Goal: Communication & Community: Answer question/provide support

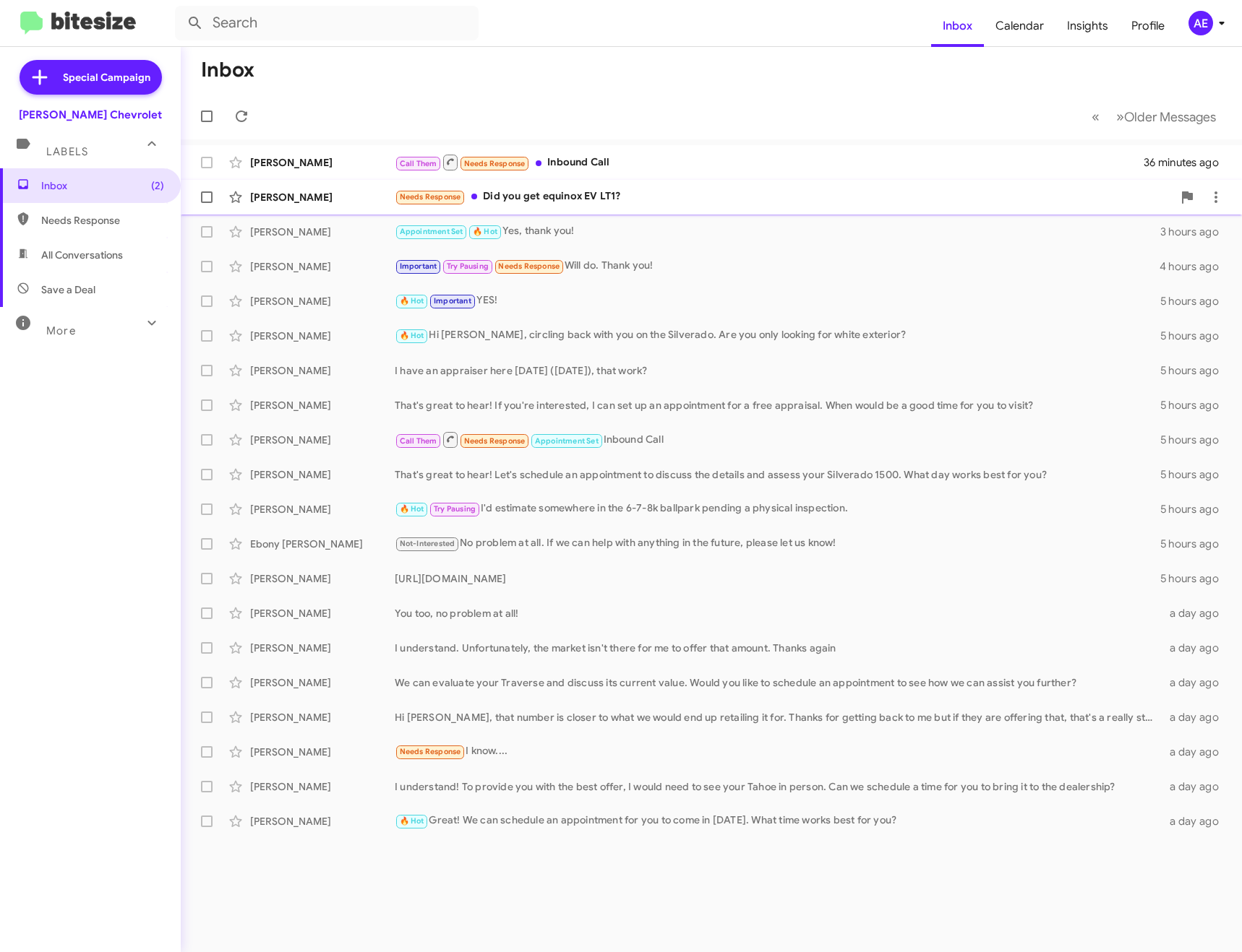
click at [619, 191] on div "Needs Response Did you get equinox EV LT1?" at bounding box center [783, 196] width 778 height 16
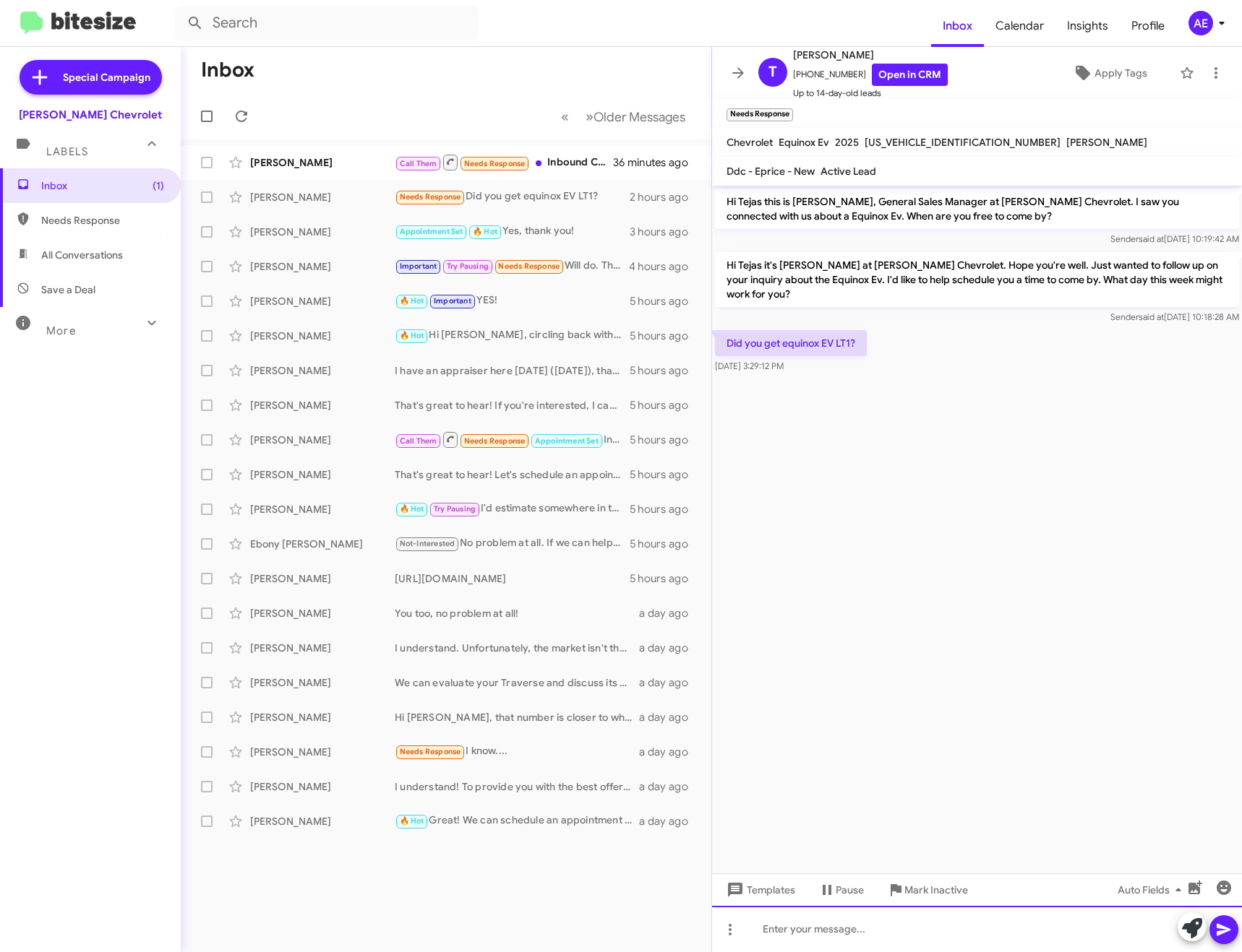
click at [987, 940] on div at bounding box center [976, 929] width 529 height 46
click at [731, 64] on icon at bounding box center [737, 73] width 17 height 17
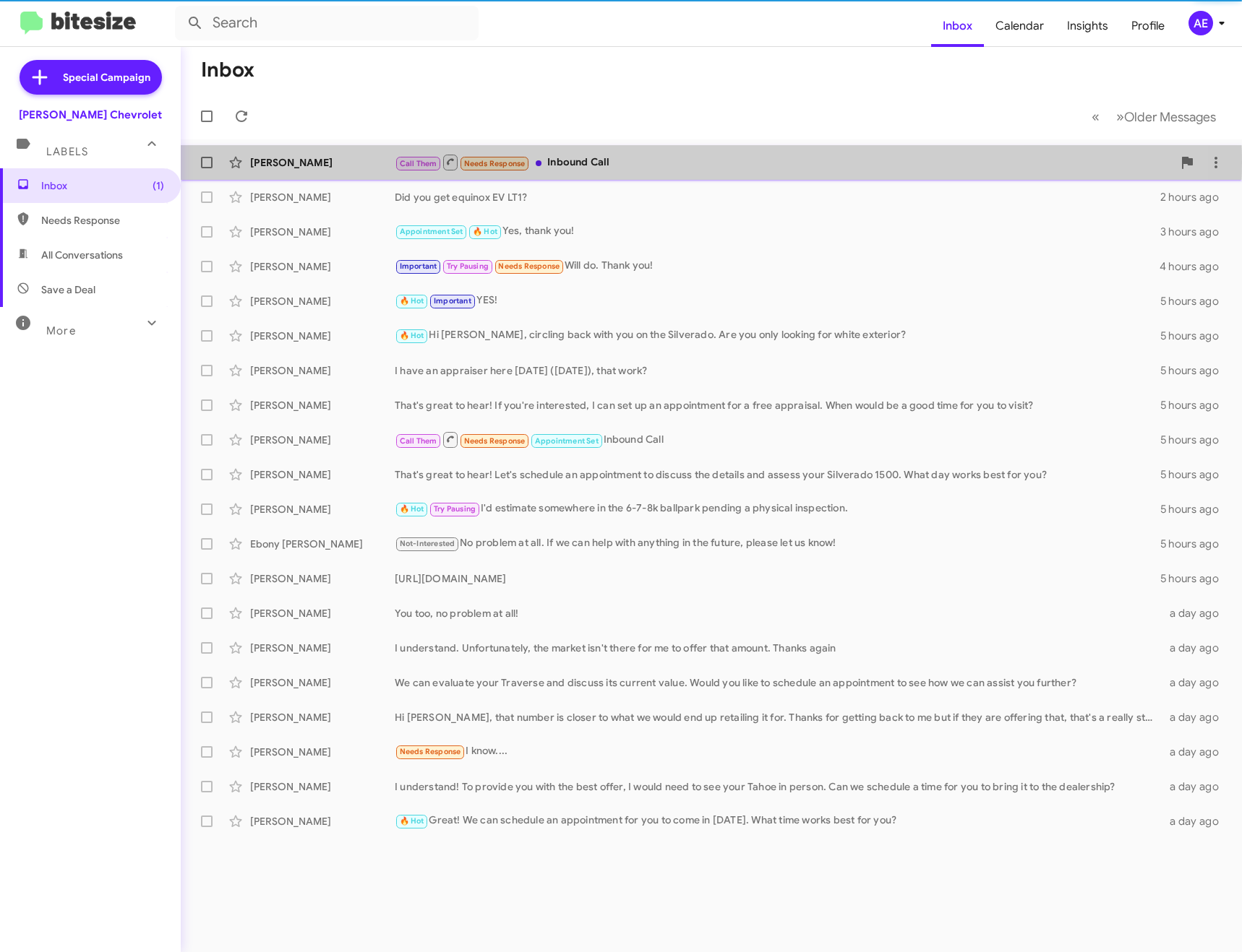
click at [674, 162] on div "Call Them Needs Response Inbound Call" at bounding box center [783, 162] width 778 height 18
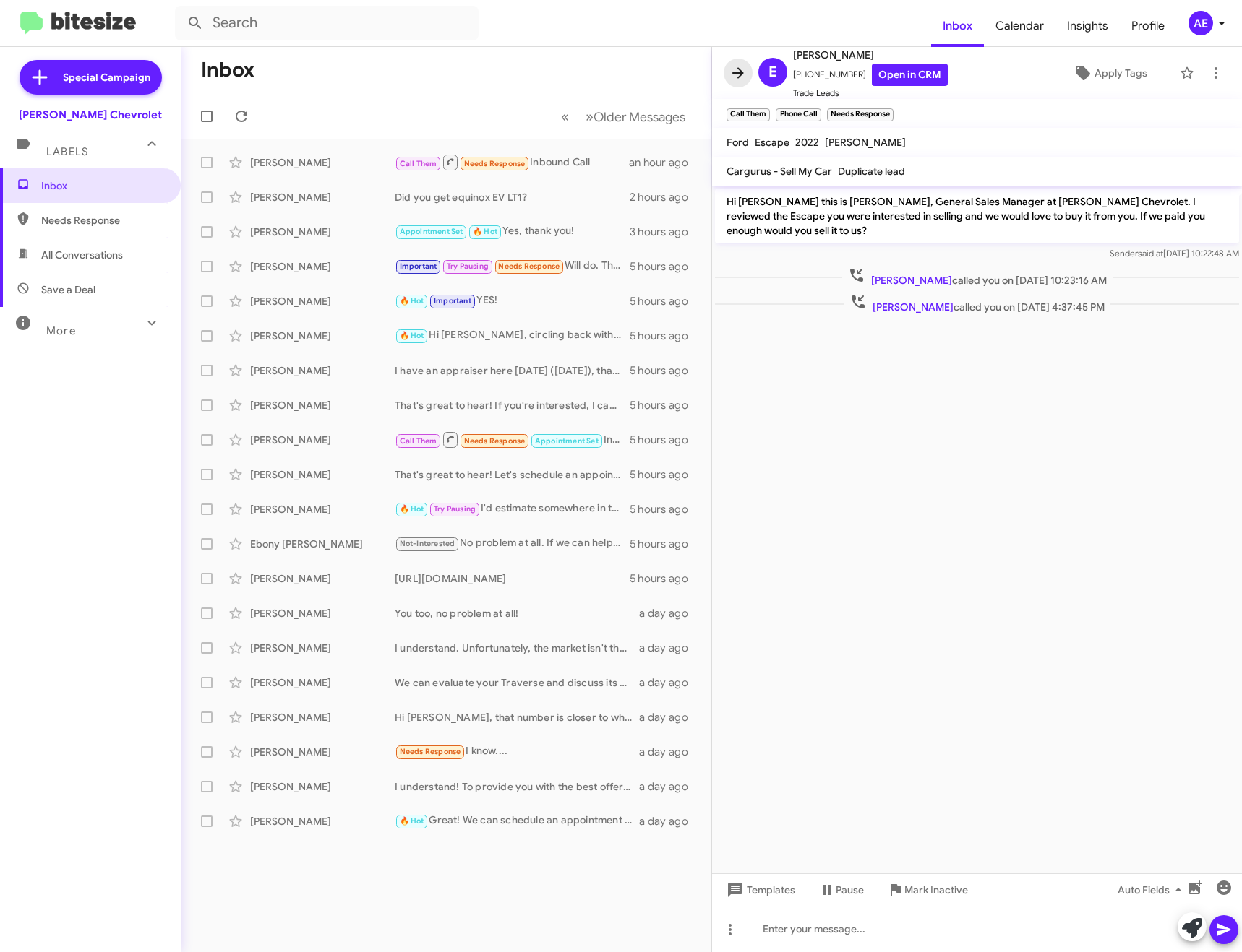
click at [735, 73] on icon at bounding box center [737, 72] width 11 height 11
